Goal: Task Accomplishment & Management: Use online tool/utility

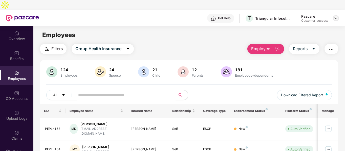
click at [337, 16] on img at bounding box center [336, 18] width 4 height 4
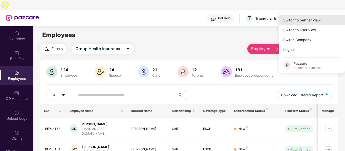
click at [314, 18] on div "Switch to partner view" at bounding box center [312, 20] width 66 height 10
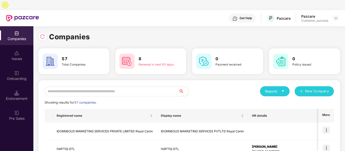
click at [91, 86] on input "text" at bounding box center [112, 91] width 134 height 10
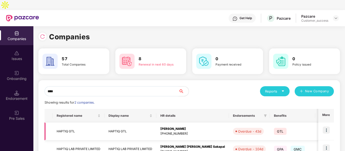
type input "****"
click at [328, 127] on img at bounding box center [326, 130] width 7 height 7
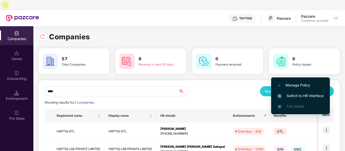
click at [289, 96] on span "Switch to HR interface" at bounding box center [300, 96] width 46 height 6
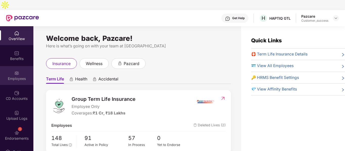
click at [16, 72] on div "Employees" at bounding box center [16, 75] width 33 height 19
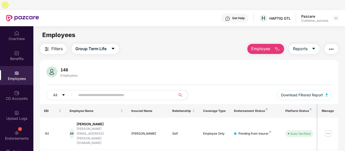
click at [333, 46] on img "button" at bounding box center [331, 49] width 6 height 6
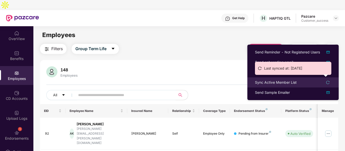
click at [280, 81] on div "Sync Active Member List" at bounding box center [276, 83] width 42 height 6
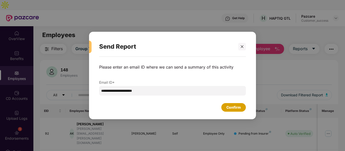
click at [229, 109] on div "Confirm" at bounding box center [233, 108] width 14 height 6
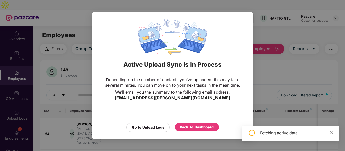
click at [71, 59] on div "Active Upload Sync Is In Process Depending on the number of contacts you’ve upl…" at bounding box center [172, 75] width 345 height 151
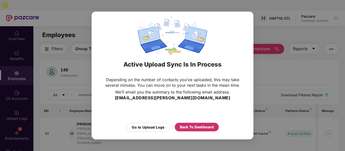
click at [188, 128] on div "Back To Dashboard" at bounding box center [197, 128] width 34 height 6
